Goal: Obtain resource: Obtain resource

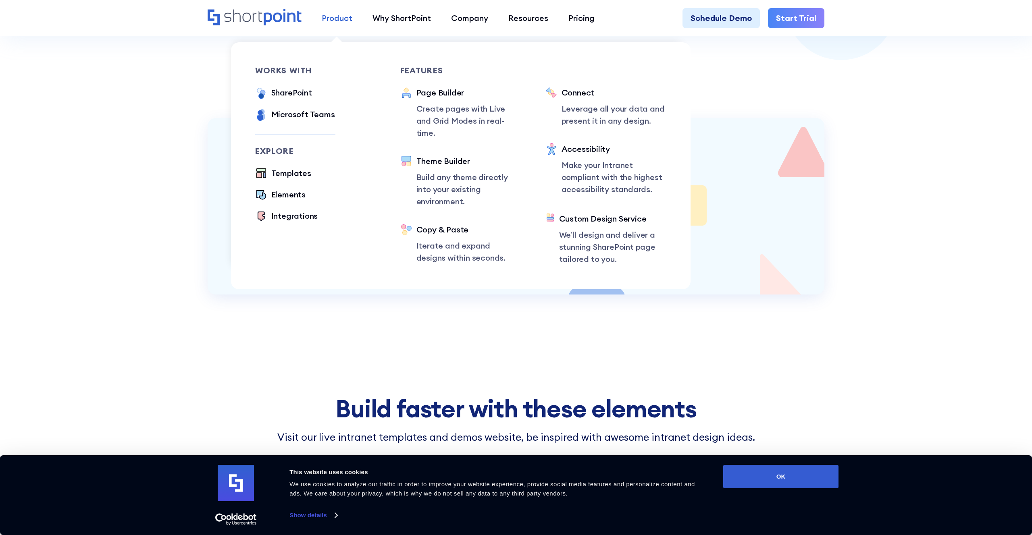
scroll to position [3232, 0]
click at [279, 171] on div "Templates" at bounding box center [291, 173] width 40 height 12
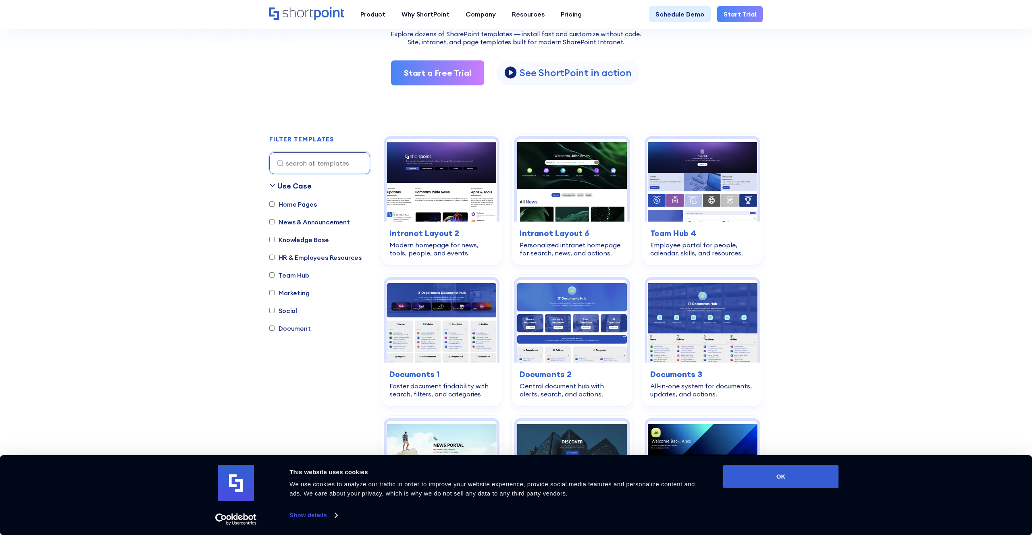
scroll to position [147, 0]
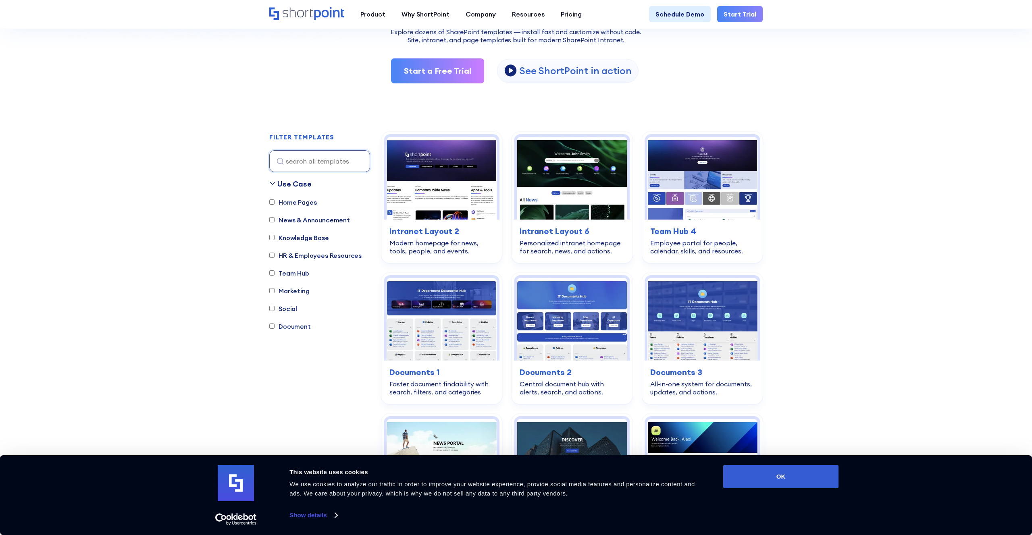
click at [297, 294] on label "Marketing" at bounding box center [289, 291] width 40 height 10
click at [275, 294] on input "Marketing" at bounding box center [271, 290] width 5 height 5
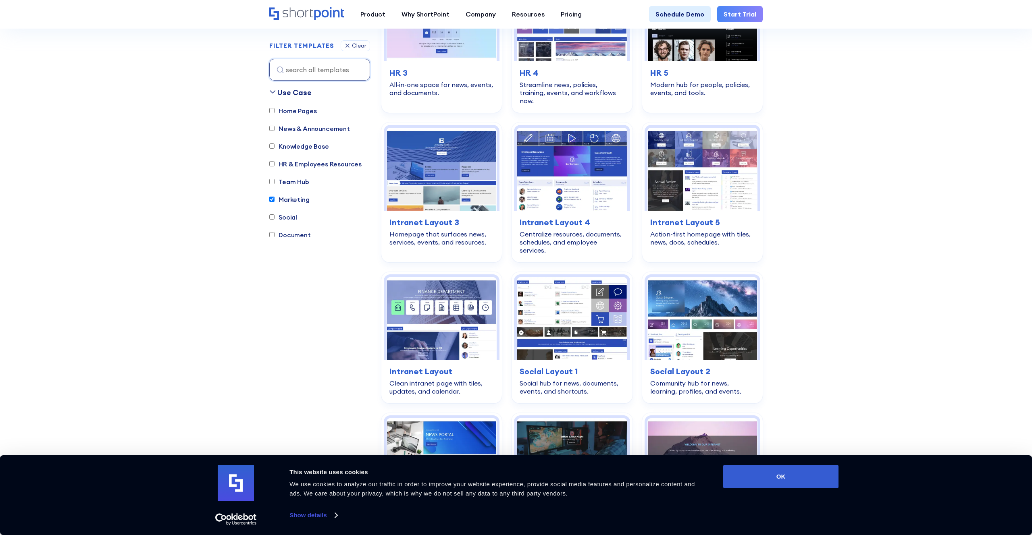
scroll to position [1422, 0]
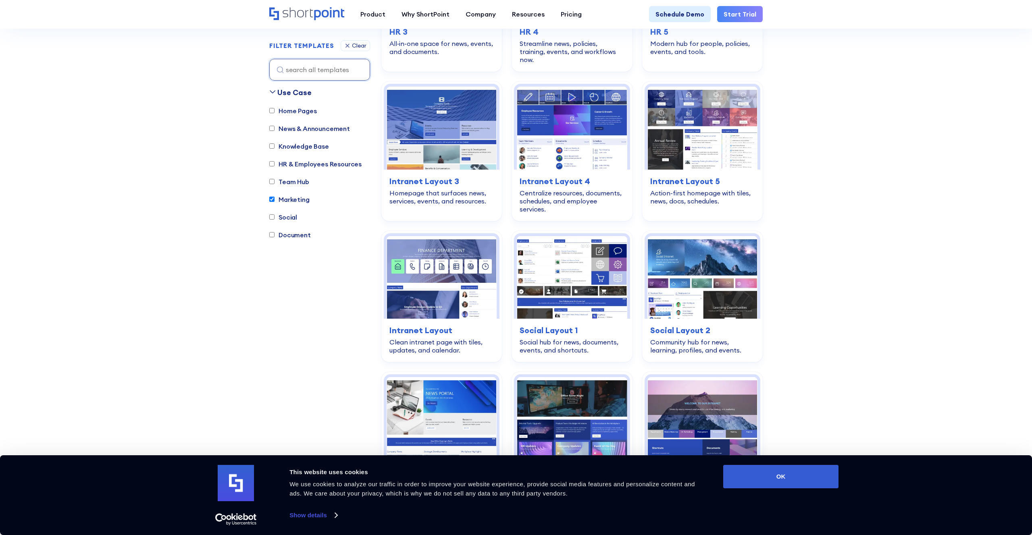
click at [275, 202] on label "Marketing" at bounding box center [289, 200] width 40 height 10
click at [275, 202] on input "Marketing" at bounding box center [271, 199] width 5 height 5
checkbox input "false"
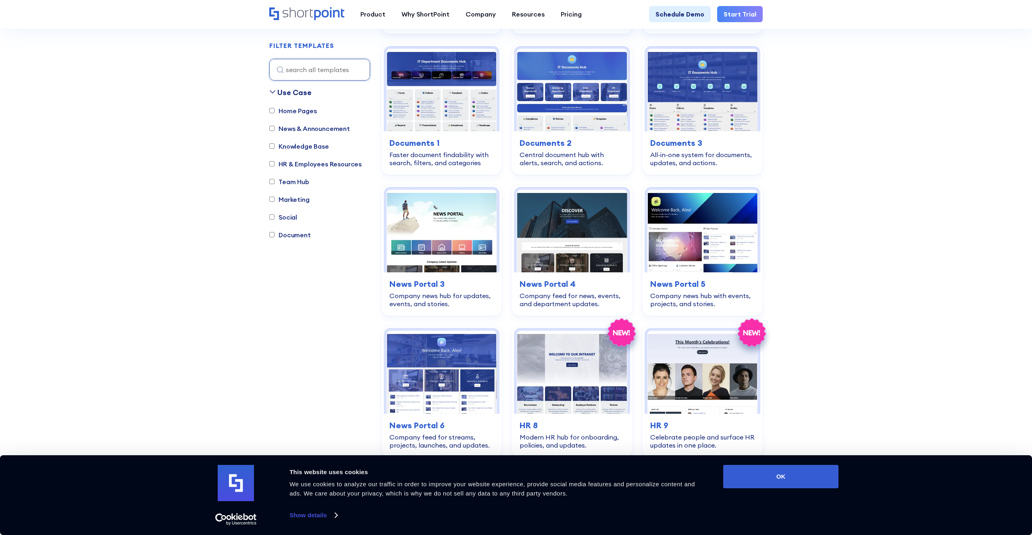
scroll to position [238, 0]
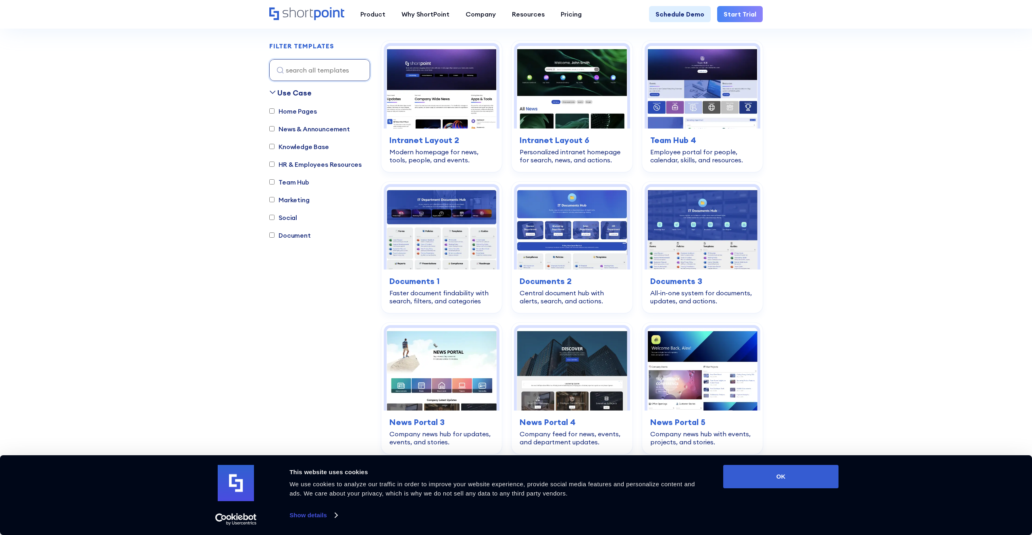
click at [274, 220] on label "Social" at bounding box center [283, 218] width 28 height 10
click at [274, 220] on input "Social" at bounding box center [271, 217] width 5 height 5
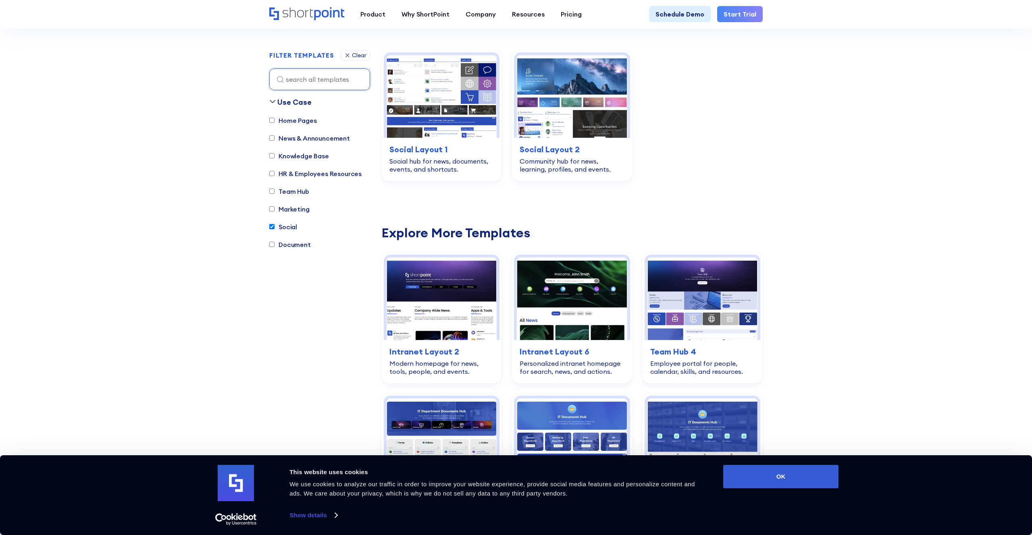
click at [272, 229] on label "Social" at bounding box center [283, 227] width 28 height 10
click at [272, 229] on input "Social" at bounding box center [271, 226] width 5 height 5
checkbox input "false"
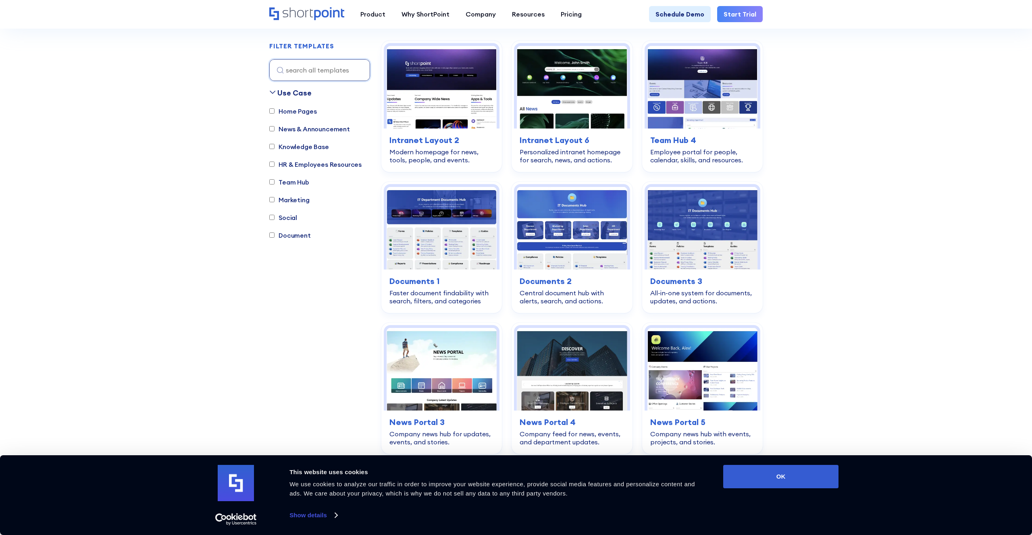
click at [270, 239] on label "Document" at bounding box center [290, 236] width 42 height 10
click at [270, 238] on input "Document" at bounding box center [271, 235] width 5 height 5
checkbox input "true"
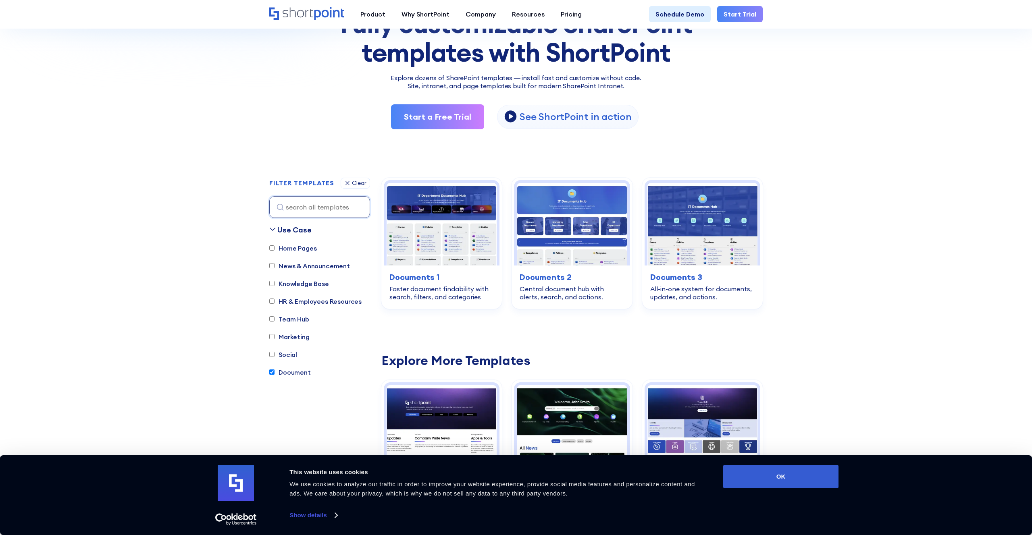
scroll to position [100, 0]
